Goal: Task Accomplishment & Management: Manage account settings

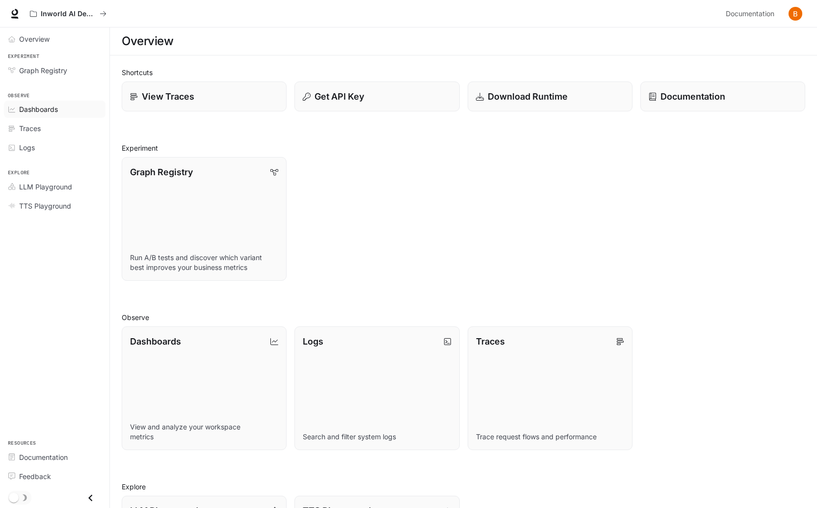
click at [56, 107] on span "Dashboards" at bounding box center [38, 109] width 39 height 10
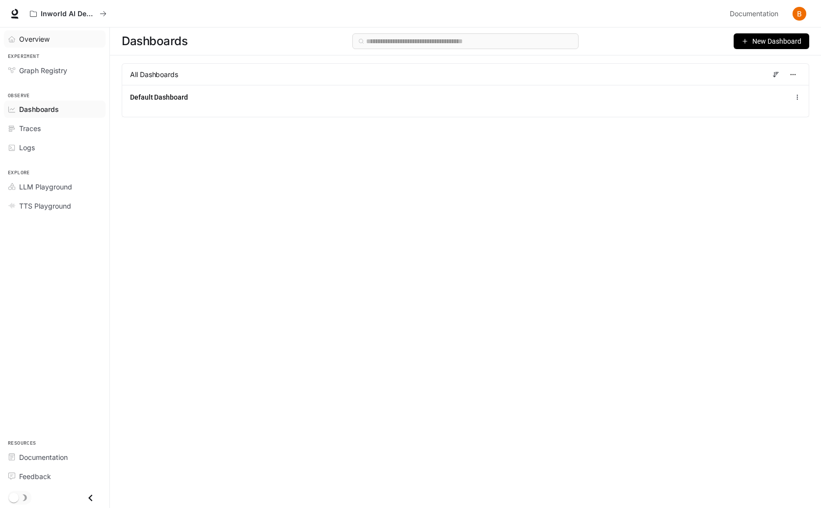
click at [39, 43] on span "Overview" at bounding box center [34, 39] width 30 height 10
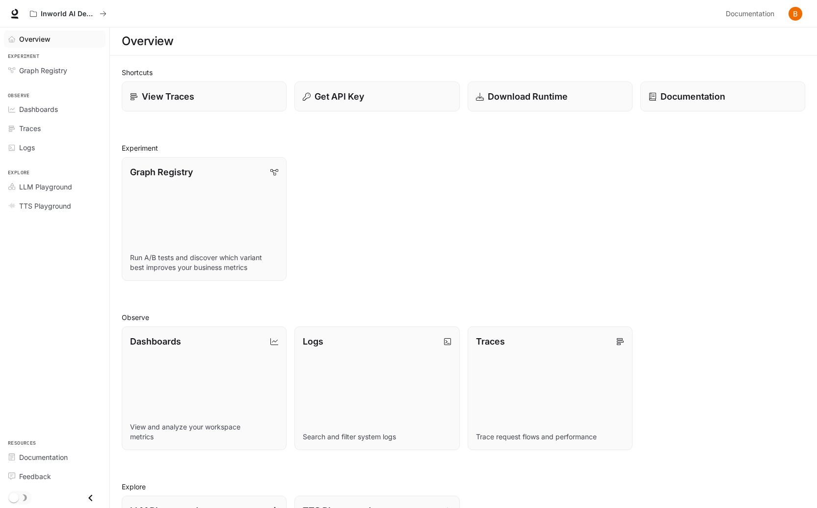
click at [798, 15] on img "button" at bounding box center [796, 14] width 14 height 14
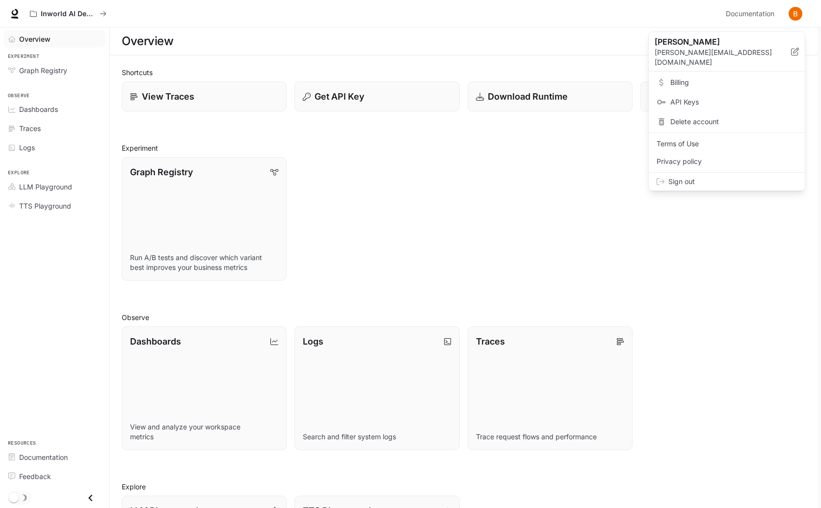
click at [705, 78] on span "Billing" at bounding box center [733, 83] width 127 height 10
